Goal: Navigation & Orientation: Find specific page/section

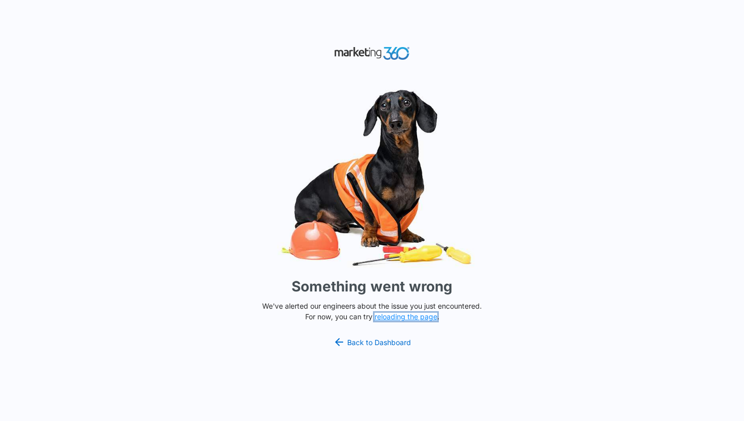
click at [401, 317] on button "reloading the page" at bounding box center [405, 317] width 63 height 8
click at [393, 336] on link "Back to Dashboard" at bounding box center [372, 342] width 78 height 12
click at [372, 342] on link "Back to Dashboard" at bounding box center [372, 342] width 78 height 12
